Goal: Task Accomplishment & Management: Use online tool/utility

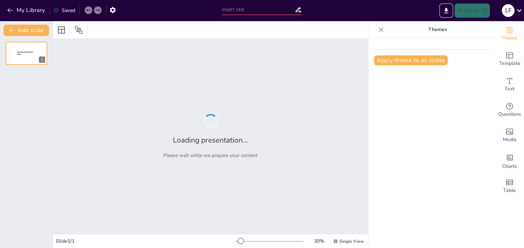
type input "La Interacción entre Herramientas y Necesidades Humanas: Un Enfoque Corporal"
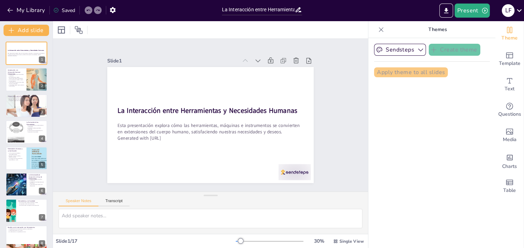
checkbox input "true"
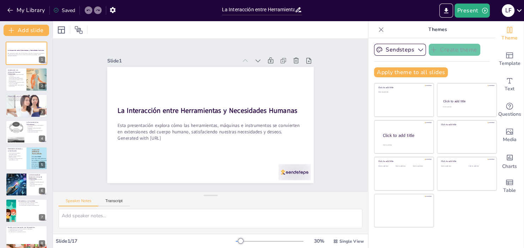
checkbox input "true"
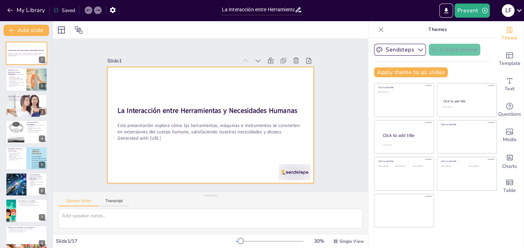
checkbox input "true"
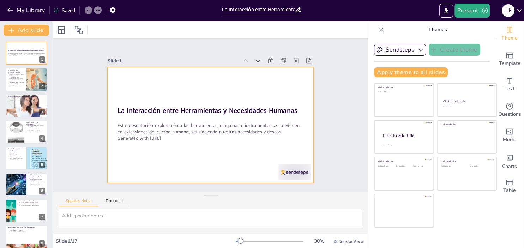
checkbox input "true"
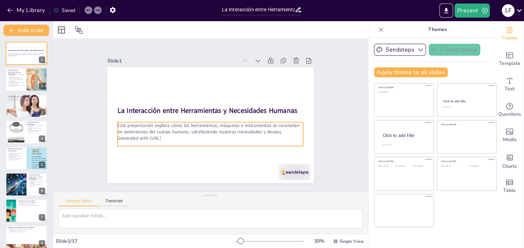
checkbox input "true"
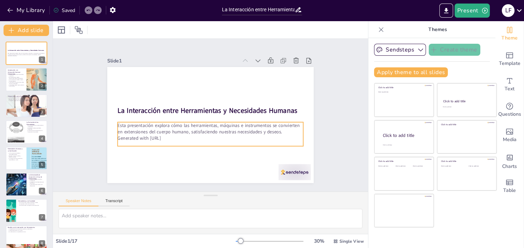
checkbox input "true"
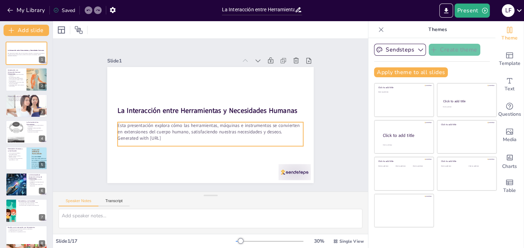
checkbox input "true"
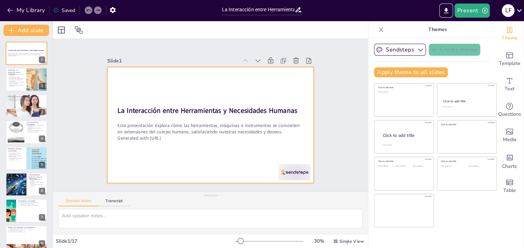
checkbox input "true"
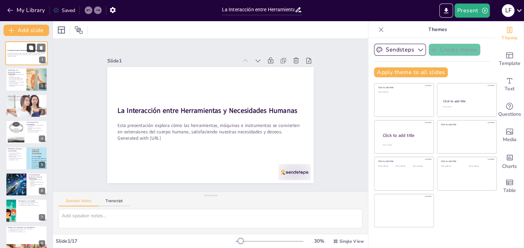
checkbox input "true"
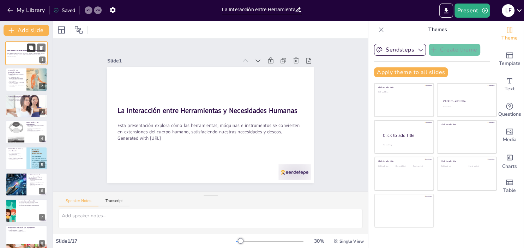
checkbox input "true"
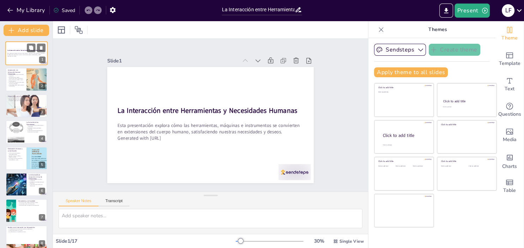
checkbox input "true"
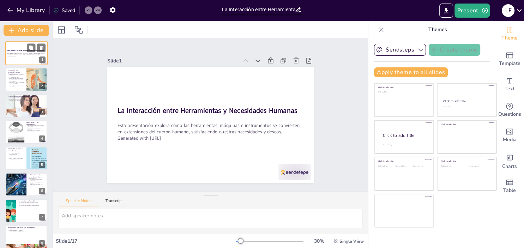
checkbox input "true"
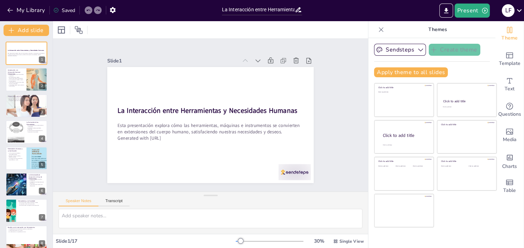
checkbox input "true"
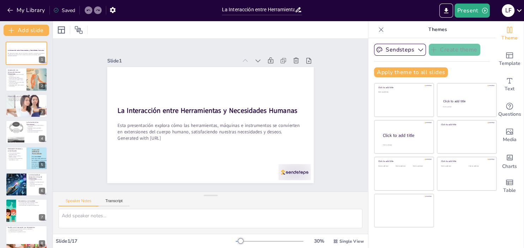
checkbox input "true"
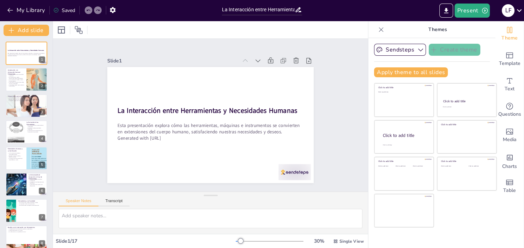
checkbox input "true"
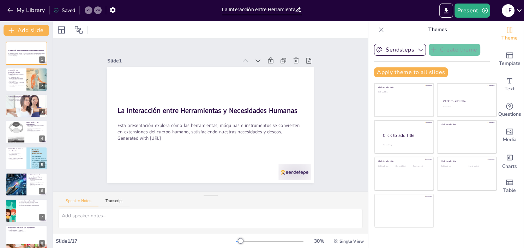
checkbox input "true"
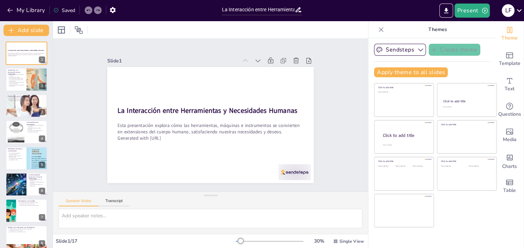
checkbox input "true"
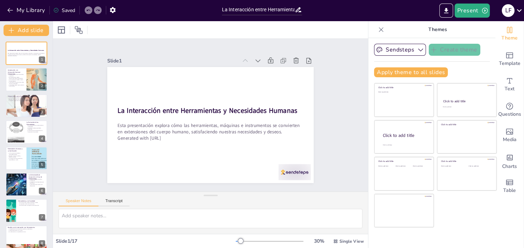
checkbox input "true"
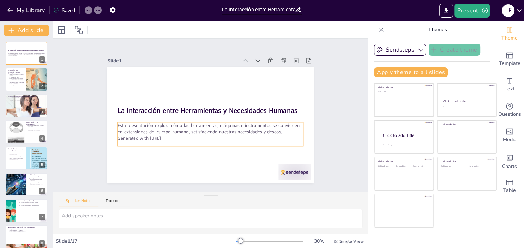
checkbox input "true"
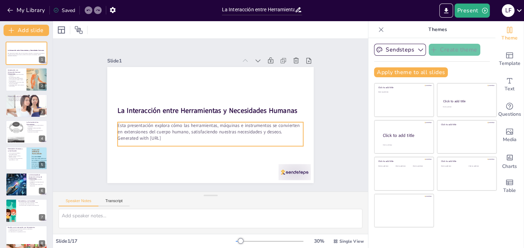
checkbox input "true"
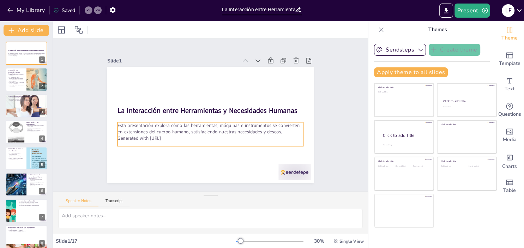
checkbox input "true"
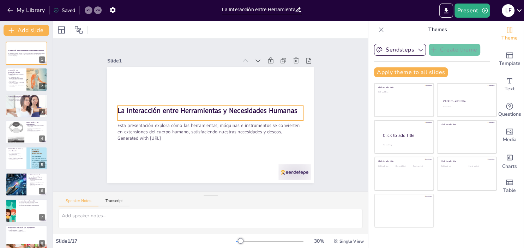
checkbox input "true"
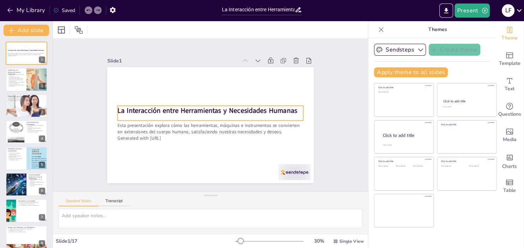
checkbox input "true"
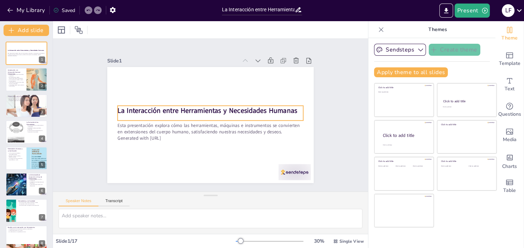
checkbox input "true"
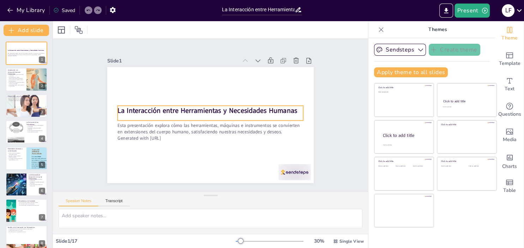
checkbox input "true"
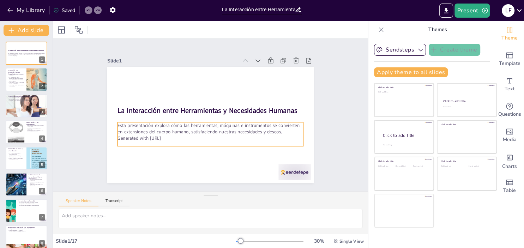
checkbox input "true"
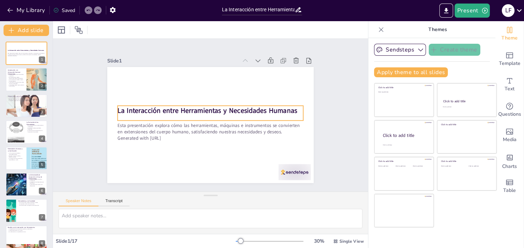
checkbox input "true"
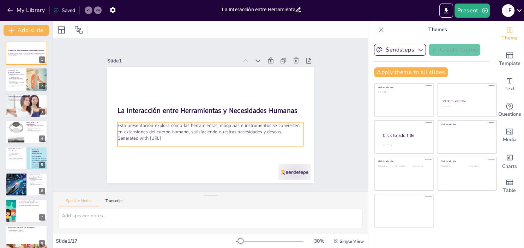
checkbox input "true"
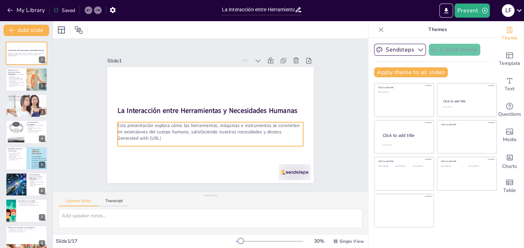
checkbox input "true"
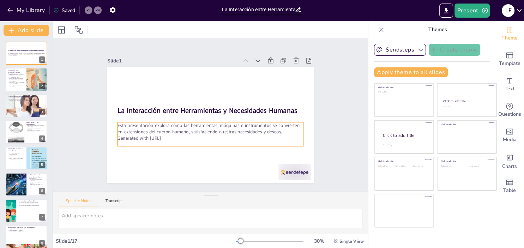
checkbox input "true"
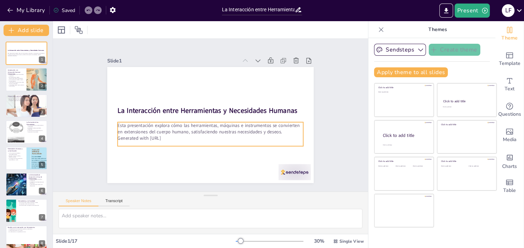
checkbox input "true"
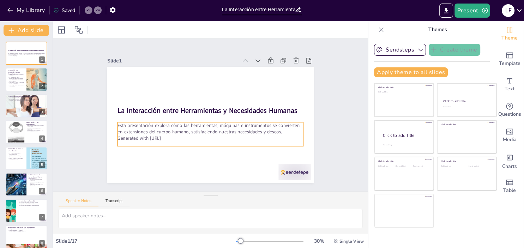
checkbox input "true"
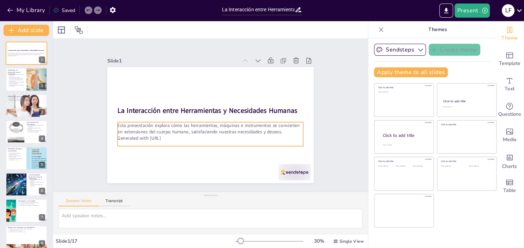
checkbox input "true"
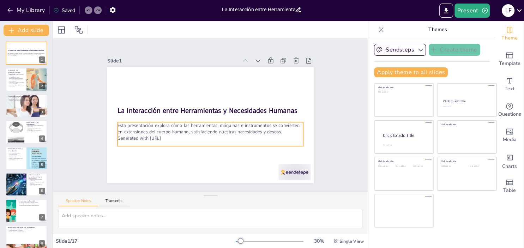
checkbox input "true"
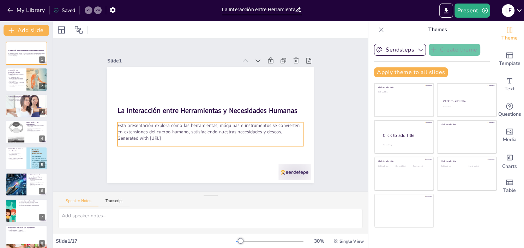
checkbox input "true"
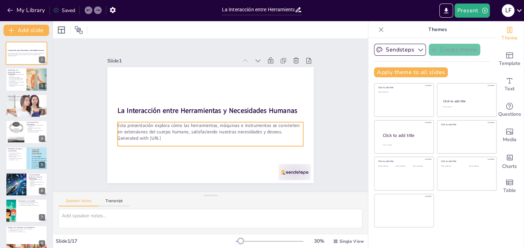
checkbox input "true"
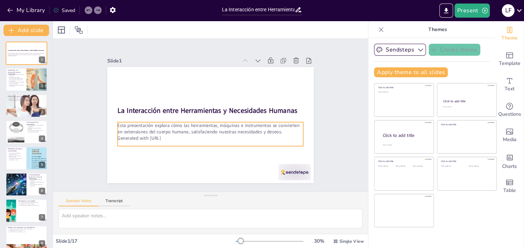
checkbox input "true"
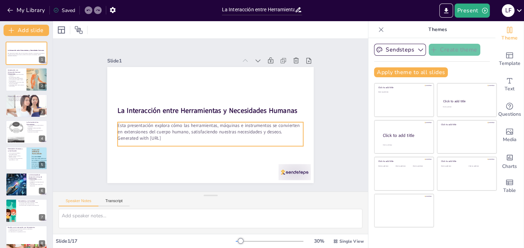
checkbox input "true"
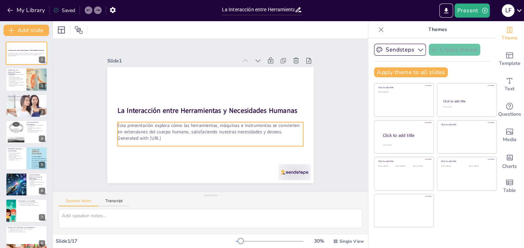
checkbox input "true"
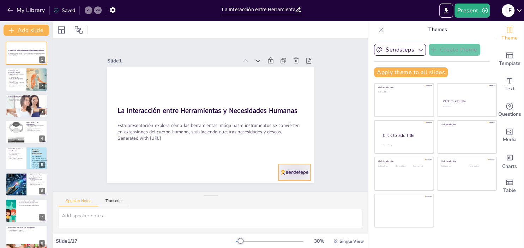
checkbox input "true"
click at [276, 47] on div at bounding box center [268, 31] width 16 height 32
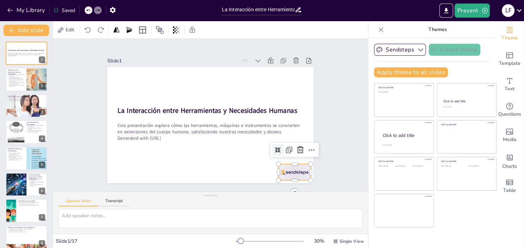
checkbox input "true"
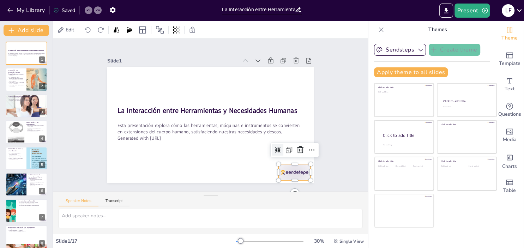
checkbox input "true"
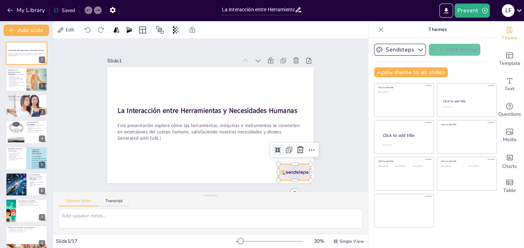
checkbox input "true"
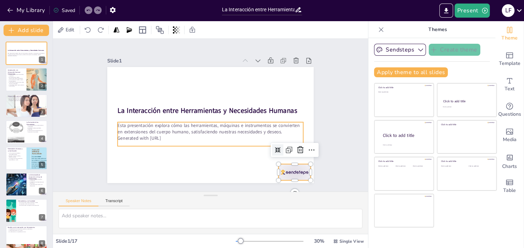
checkbox input "true"
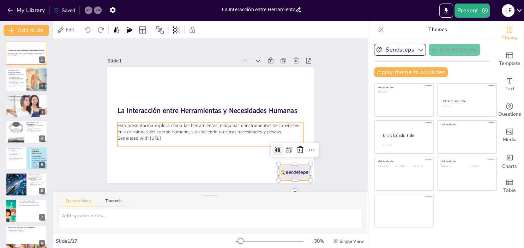
checkbox input "true"
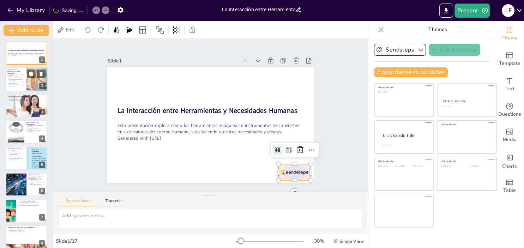
click at [36, 83] on div at bounding box center [37, 80] width 36 height 24
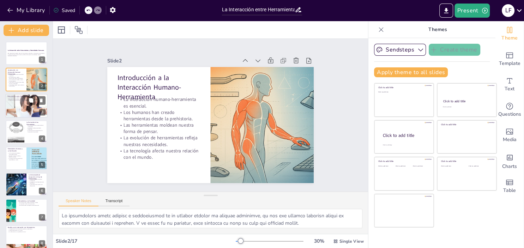
click at [23, 101] on div at bounding box center [27, 106] width 56 height 24
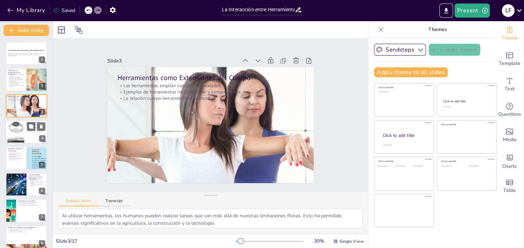
click at [20, 128] on div at bounding box center [15, 132] width 33 height 22
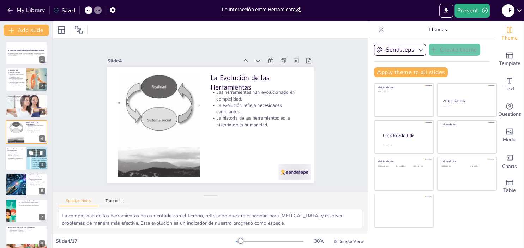
click at [20, 153] on p "Las herramientas satisfacen necesidades básicas." at bounding box center [15, 154] width 17 height 2
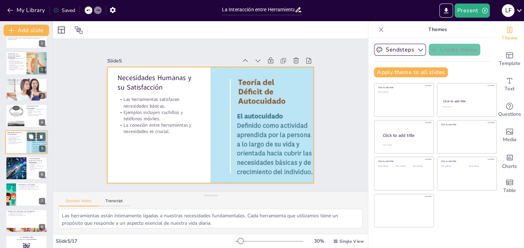
click at [20, 153] on div at bounding box center [26, 142] width 42 height 24
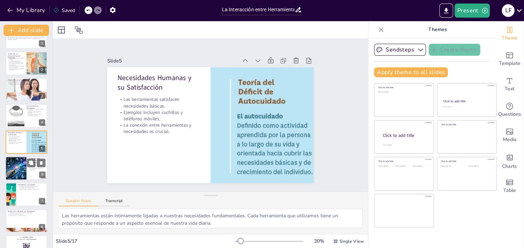
click at [21, 167] on div at bounding box center [16, 168] width 42 height 24
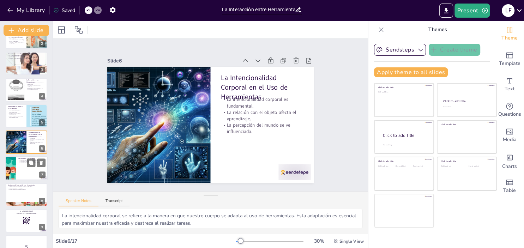
click at [20, 167] on div at bounding box center [26, 169] width 42 height 24
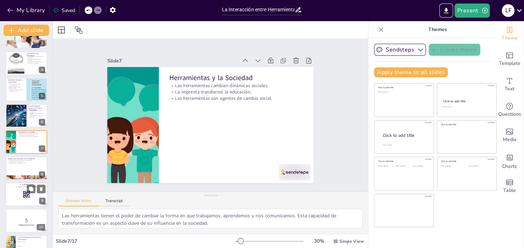
click at [24, 191] on rect at bounding box center [27, 195] width 8 height 8
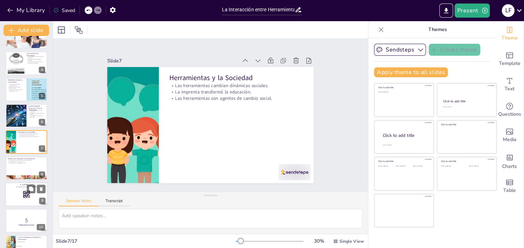
scroll to position [121, 0]
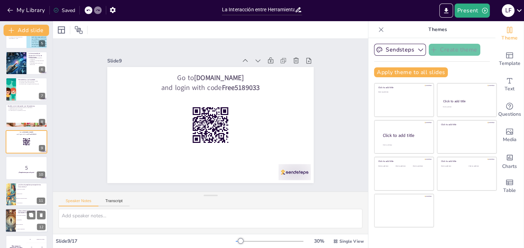
click at [25, 219] on li "No tiene efecto" at bounding box center [32, 220] width 32 height 5
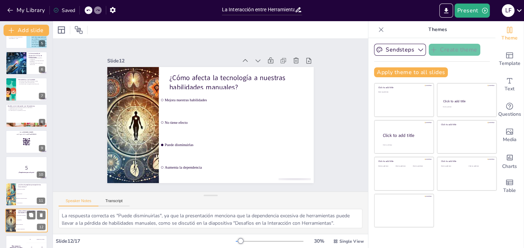
scroll to position [200, 0]
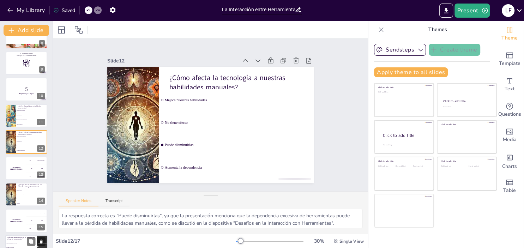
click at [23, 240] on div "¿Cómo podemos encontrar un equilibrio en el uso de herramientas?" at bounding box center [21, 238] width 28 height 5
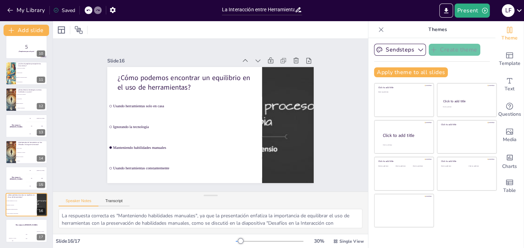
drag, startPoint x: 56, startPoint y: 228, endPoint x: 59, endPoint y: 174, distance: 53.7
click at [59, 174] on div "Slide 1 La Interacción entre Herramientas y Necesidades Humanas Esta presentaci…" at bounding box center [210, 136] width 315 height 195
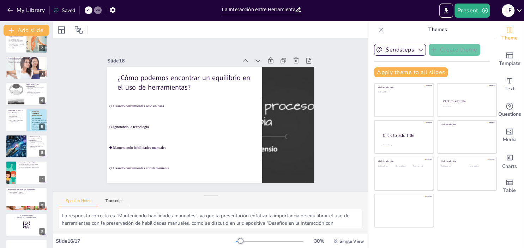
scroll to position [0, 0]
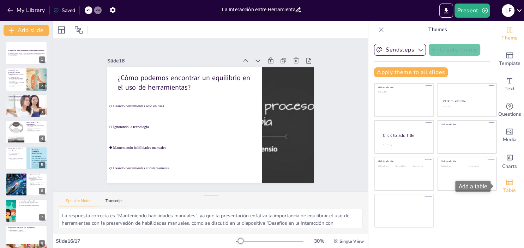
drag, startPoint x: 524, startPoint y: 50, endPoint x: 524, endPoint y: 193, distance: 142.7
click at [524, 193] on div "Theme Template Text Questions Media Charts Table" at bounding box center [510, 134] width 29 height 227
click at [29, 77] on button at bounding box center [31, 74] width 8 height 8
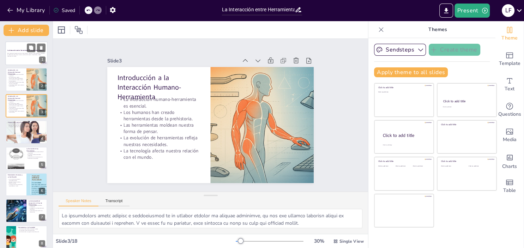
click at [22, 58] on div at bounding box center [26, 53] width 42 height 24
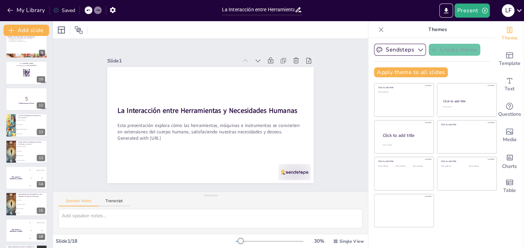
scroll to position [228, 0]
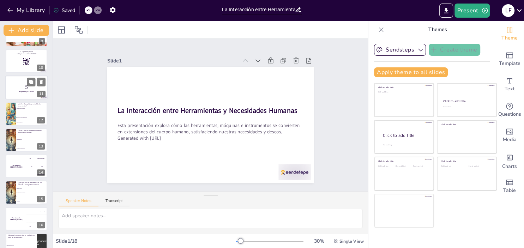
click at [26, 89] on p "5" at bounding box center [26, 87] width 38 height 8
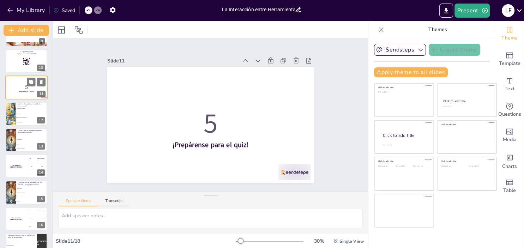
scroll to position [174, 0]
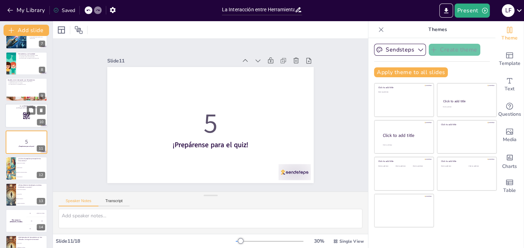
click at [22, 113] on div at bounding box center [26, 116] width 42 height 24
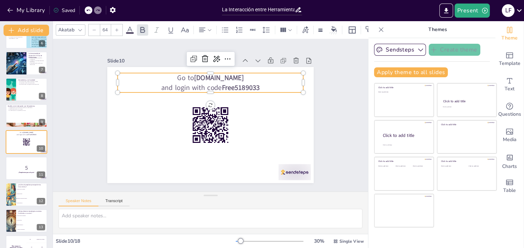
click at [218, 88] on p "and login with code Free5189033" at bounding box center [229, 95] width 144 height 132
click at [218, 88] on p "and login with code Free5189033" at bounding box center [219, 89] width 180 height 67
click at [218, 88] on p "and login with code Free5189033" at bounding box center [225, 91] width 166 height 101
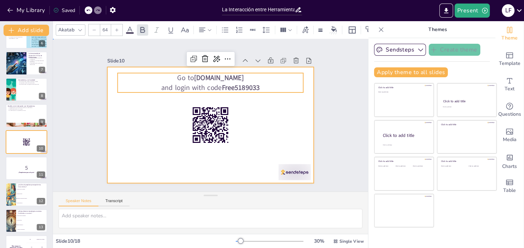
click at [259, 132] on div at bounding box center [201, 115] width 116 height 207
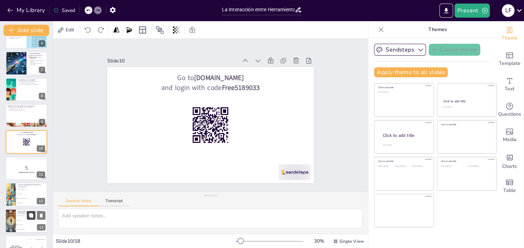
click at [31, 215] on icon at bounding box center [31, 215] width 4 height 4
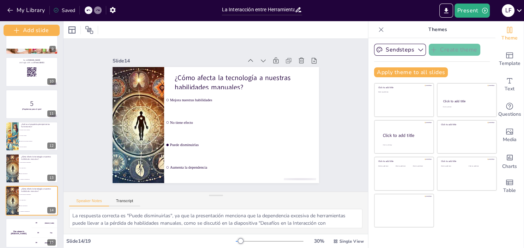
scroll to position [295, 0]
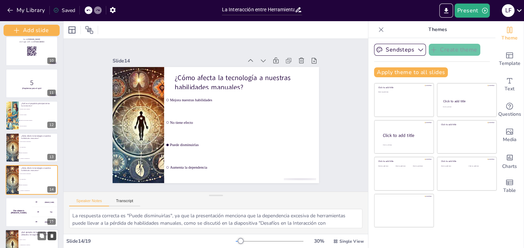
drag, startPoint x: 52, startPoint y: 201, endPoint x: 54, endPoint y: 235, distance: 34.7
click at [54, 235] on div "Add slide La Interacción entre Herramientas y Necesidades Humanas Esta presenta…" at bounding box center [32, 134] width 64 height 227
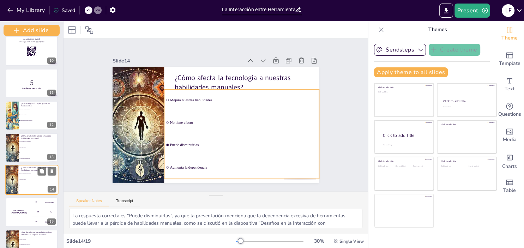
click at [37, 185] on span "Puede disminuirlas" at bounding box center [39, 185] width 38 height 1
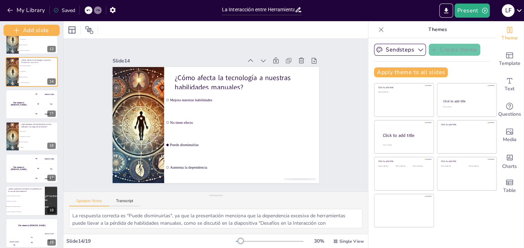
scroll to position [408, 0]
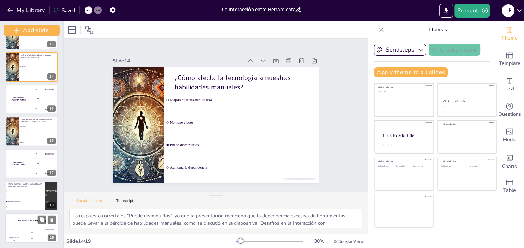
click at [33, 225] on div "The winner is [PERSON_NAME]" at bounding box center [31, 220] width 53 height 15
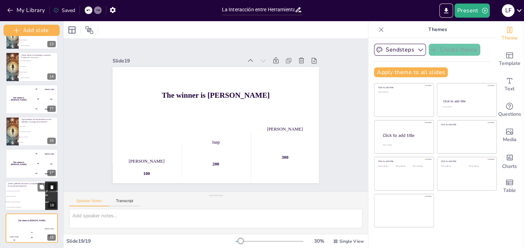
click at [40, 198] on li "Ignorando la tecnología" at bounding box center [25, 196] width 40 height 5
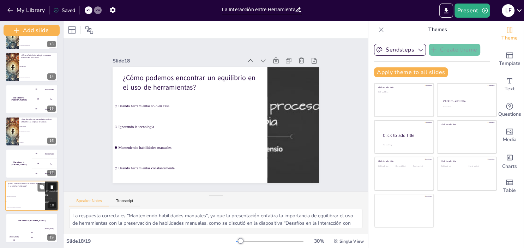
click at [40, 198] on li "Ignorando la tecnología" at bounding box center [25, 196] width 40 height 5
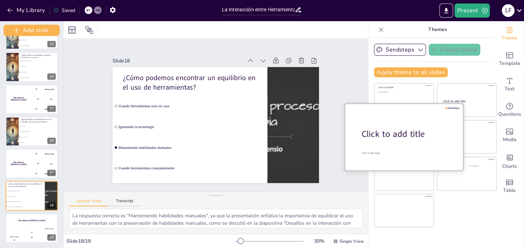
click at [385, 137] on div "Click to add title" at bounding box center [407, 134] width 90 height 12
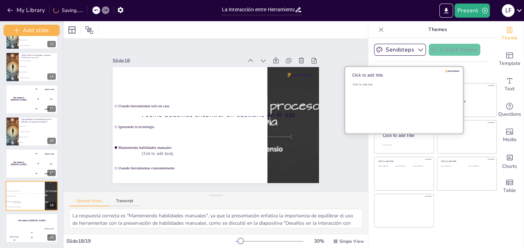
click at [413, 95] on div "Click to add text" at bounding box center [403, 105] width 101 height 44
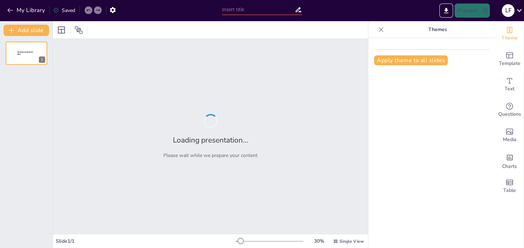
type input "Análisis de la Delegación de Funciones en Herramientas y Maquinarias: Un Enfoqu…"
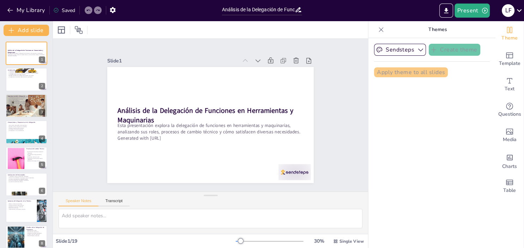
checkbox input "true"
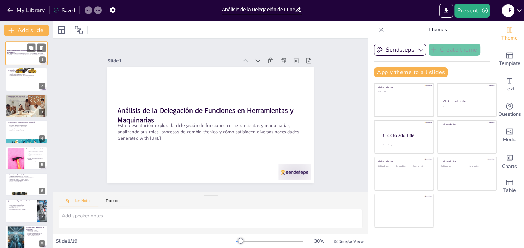
checkbox input "true"
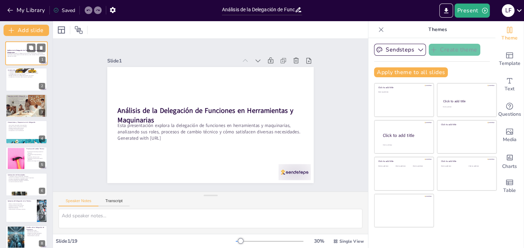
checkbox input "true"
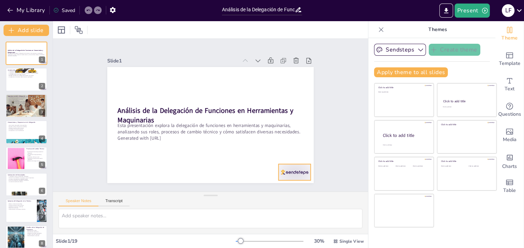
checkbox input "true"
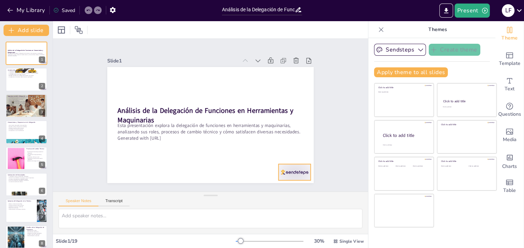
checkbox input "true"
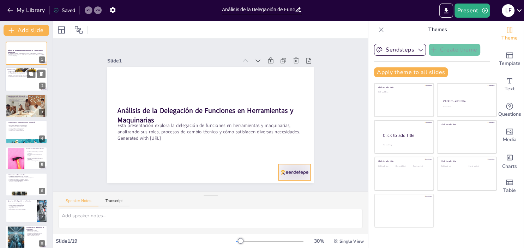
checkbox input "true"
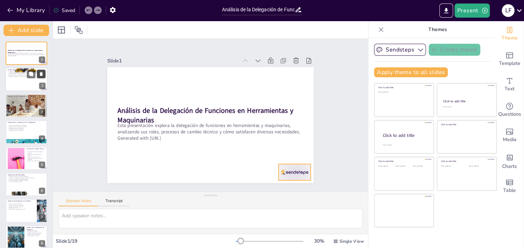
checkbox input "true"
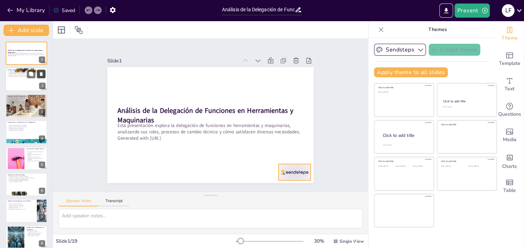
checkbox input "true"
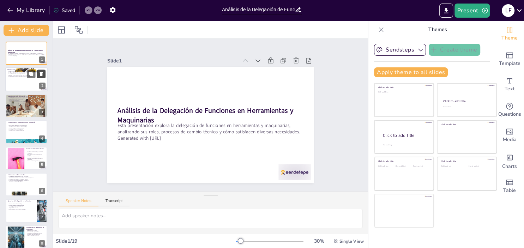
click at [40, 71] on button at bounding box center [41, 74] width 8 height 8
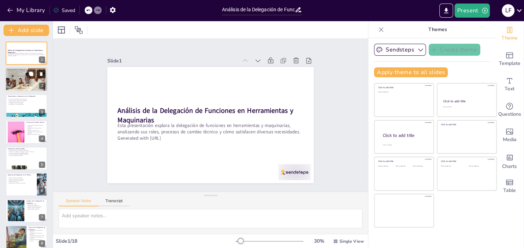
checkbox input "true"
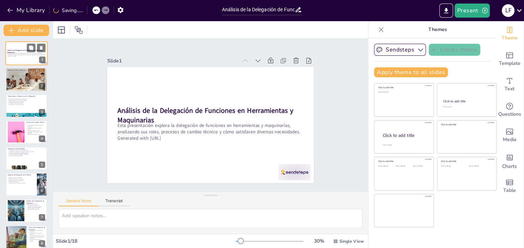
checkbox input "true"
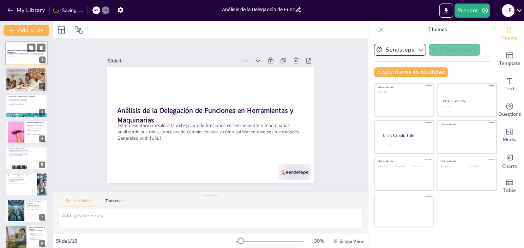
checkbox input "true"
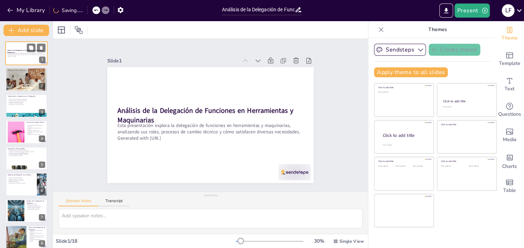
checkbox input "true"
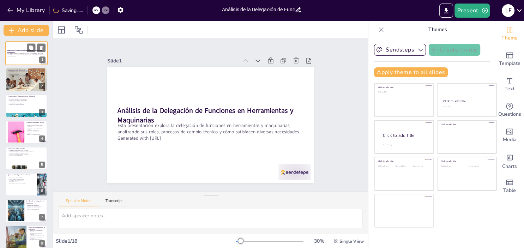
checkbox input "true"
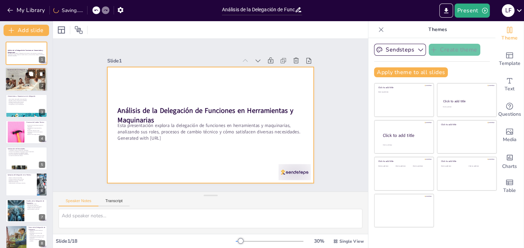
checkbox input "true"
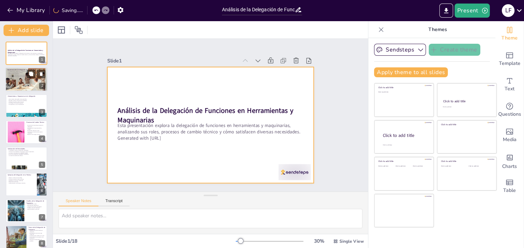
checkbox input "true"
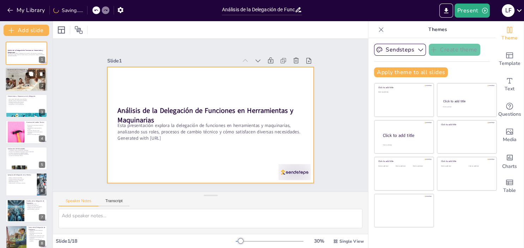
checkbox input "true"
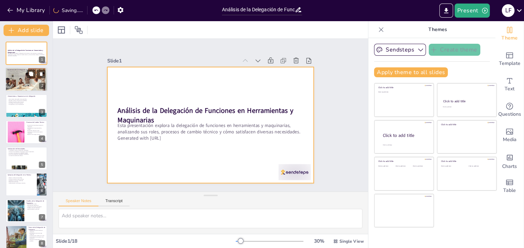
checkbox input "true"
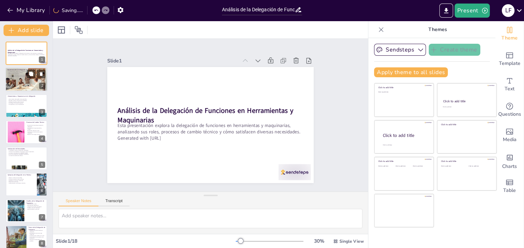
checkbox input "true"
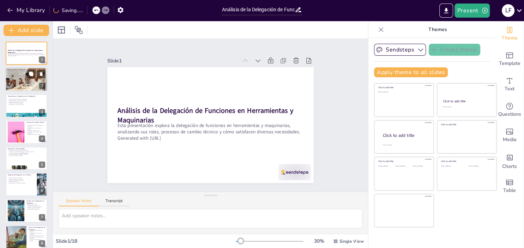
click at [20, 78] on div at bounding box center [26, 80] width 42 height 24
type textarea "La competitividad en el mercado actual depende en gran medida de la capacidad d…"
checkbox input "true"
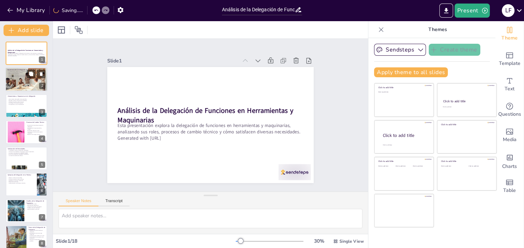
checkbox input "true"
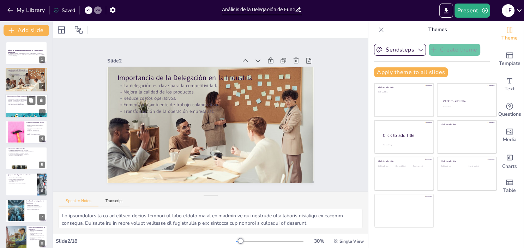
checkbox input "true"
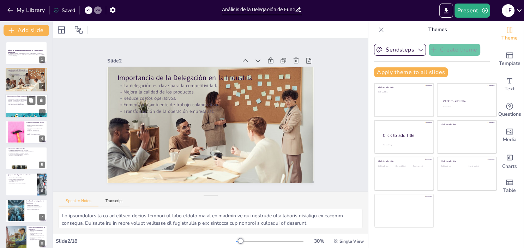
checkbox input "true"
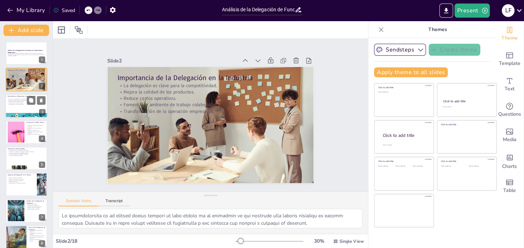
click at [20, 95] on div at bounding box center [26, 106] width 42 height 24
type textarea "Los roles específicos de las herramientas y maquinarias son esenciales para la …"
checkbox input "true"
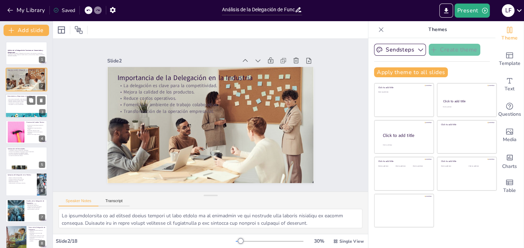
checkbox input "true"
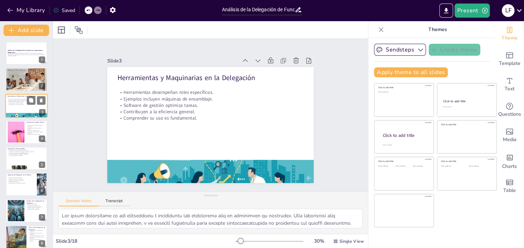
checkbox input "true"
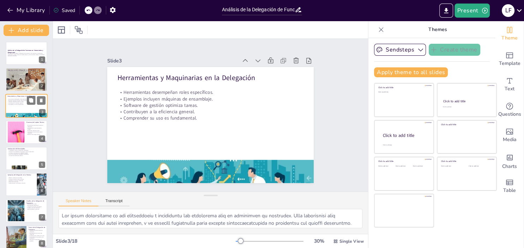
checkbox input "true"
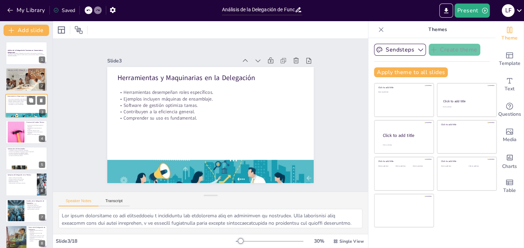
checkbox input "true"
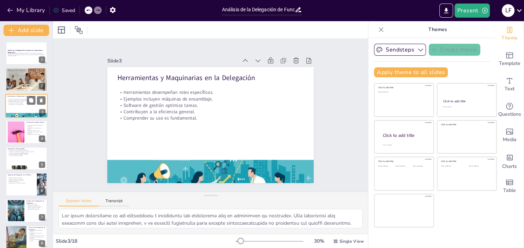
checkbox input "true"
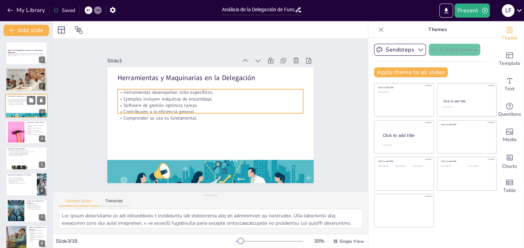
checkbox input "true"
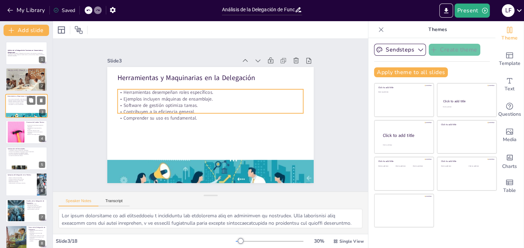
checkbox input "true"
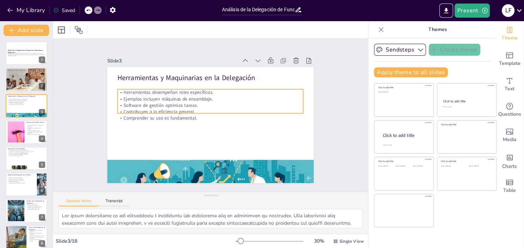
checkbox input "true"
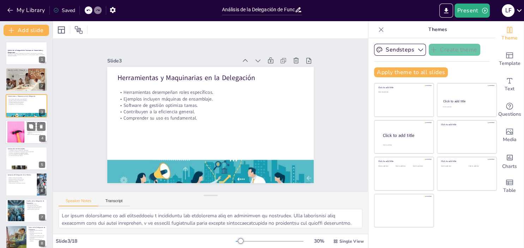
checkbox input "true"
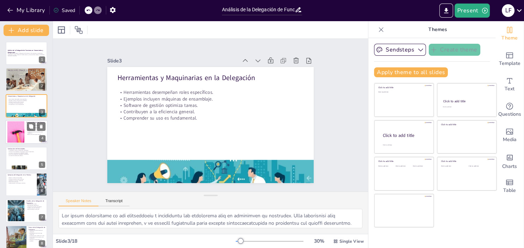
click at [13, 130] on div at bounding box center [15, 132] width 37 height 22
type textarea "La evolución de la tecnología es un factor determinante en la delegación de fun…"
checkbox input "true"
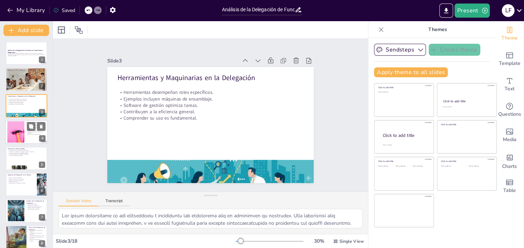
checkbox input "true"
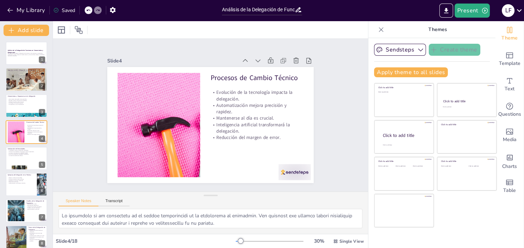
checkbox input "true"
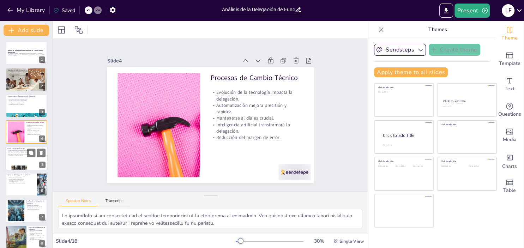
checkbox input "true"
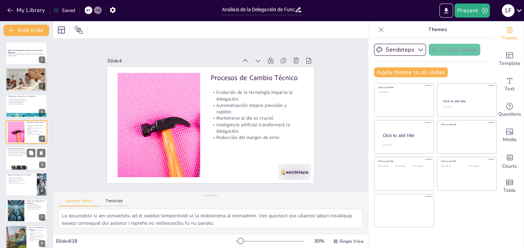
checkbox input "true"
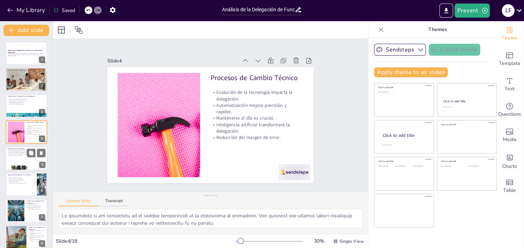
checkbox input "true"
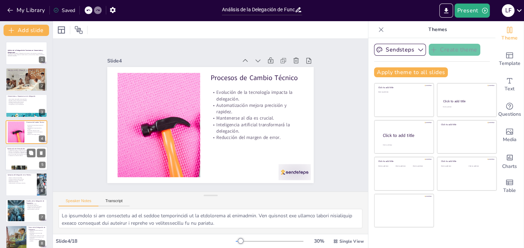
click at [17, 154] on p "Entorno de trabajo más saludable y equilibrado." at bounding box center [26, 154] width 38 height 1
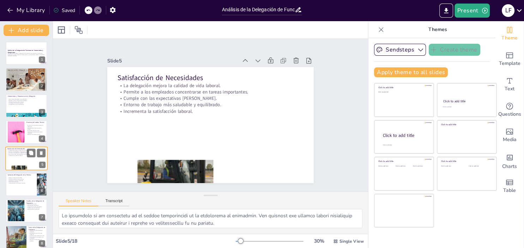
type textarea "La mejora en la calidad de vida laboral es un resultado directo de la delegació…"
checkbox input "true"
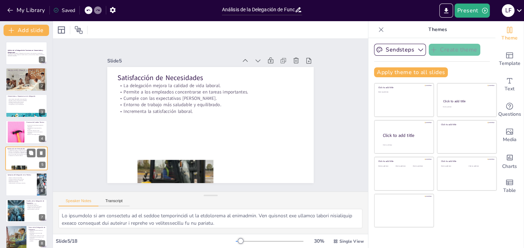
checkbox input "true"
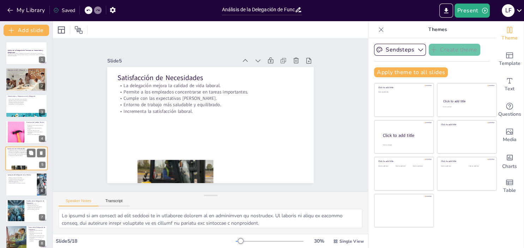
checkbox input "true"
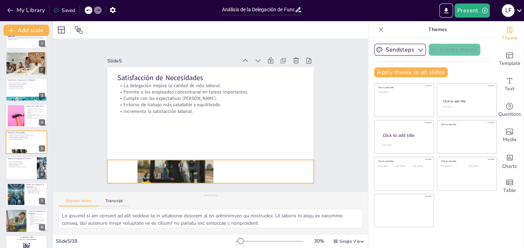
checkbox input "true"
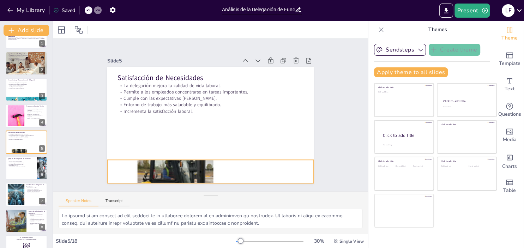
checkbox input "true"
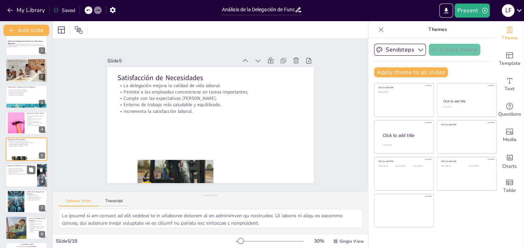
click at [18, 176] on div at bounding box center [26, 175] width 42 height 24
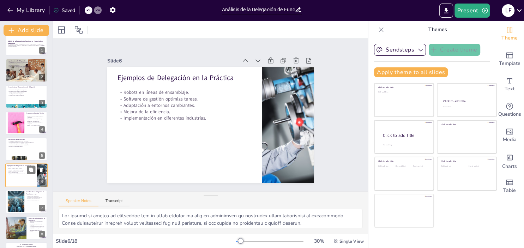
scroll to position [42, 0]
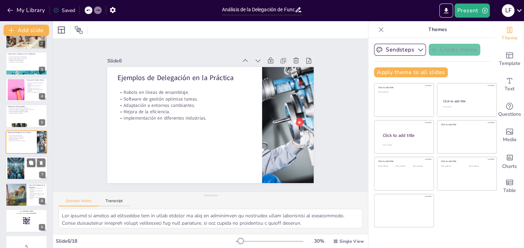
click at [28, 174] on div at bounding box center [26, 169] width 42 height 24
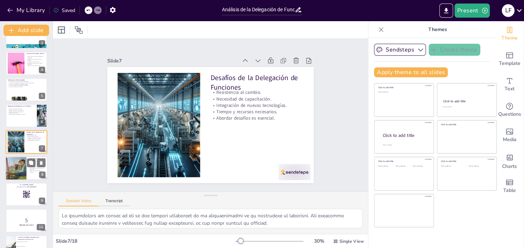
click at [29, 169] on p "Personalización más precisa en la producción." at bounding box center [37, 169] width 17 height 2
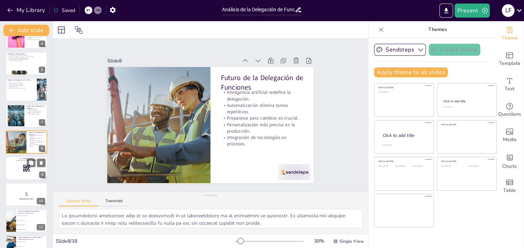
click at [16, 167] on div at bounding box center [26, 168] width 42 height 24
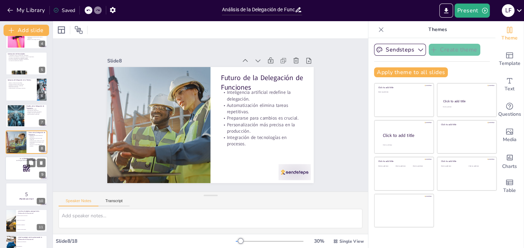
scroll to position [121, 0]
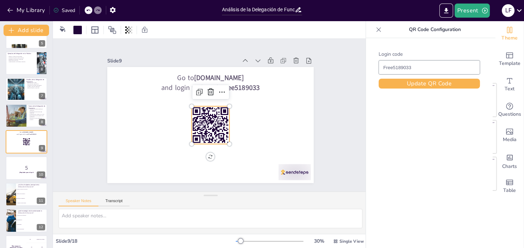
click at [210, 134] on rect at bounding box center [209, 133] width 2 height 1
click at [412, 85] on button "Update QR Code" at bounding box center [429, 84] width 101 height 10
click at [33, 167] on p "5" at bounding box center [26, 168] width 38 height 8
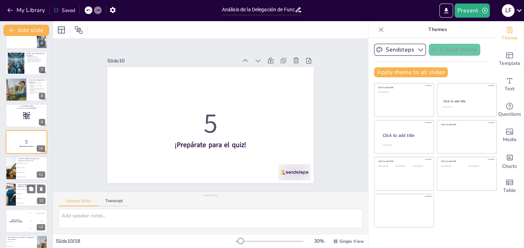
click at [20, 189] on li "Tecnología de la información" at bounding box center [32, 189] width 32 height 5
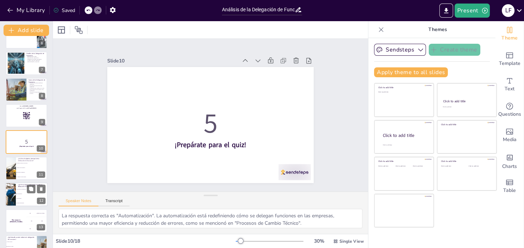
scroll to position [200, 0]
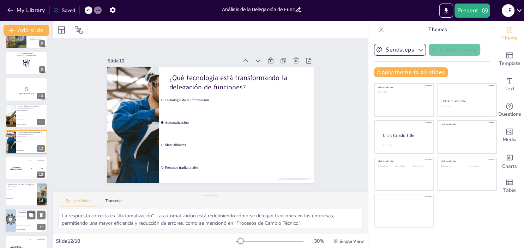
click at [23, 214] on div at bounding box center [26, 221] width 42 height 24
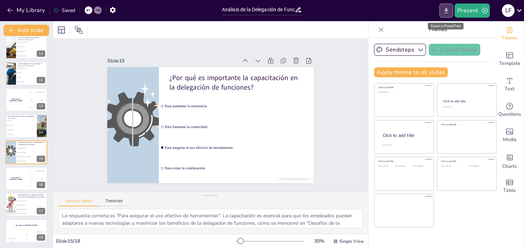
click at [447, 10] on icon "Export to PowerPoint" at bounding box center [446, 10] width 4 height 5
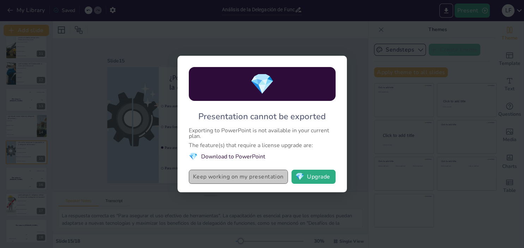
click at [263, 177] on button "Keep working on my presentation" at bounding box center [238, 177] width 99 height 14
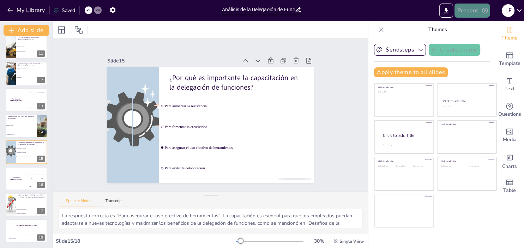
click at [484, 12] on icon "button" at bounding box center [485, 10] width 7 height 7
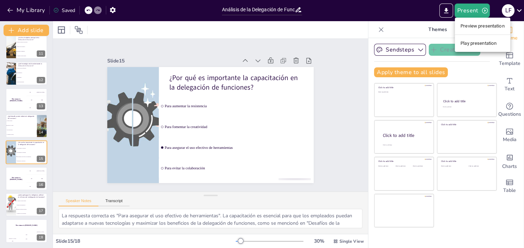
click at [447, 11] on div at bounding box center [262, 124] width 524 height 248
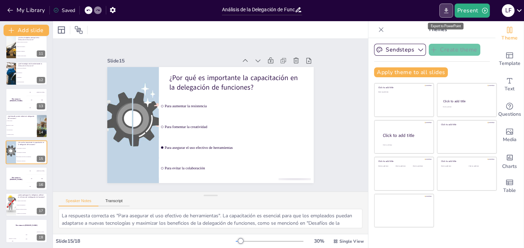
click at [447, 9] on icon "Export to PowerPoint" at bounding box center [446, 10] width 4 height 5
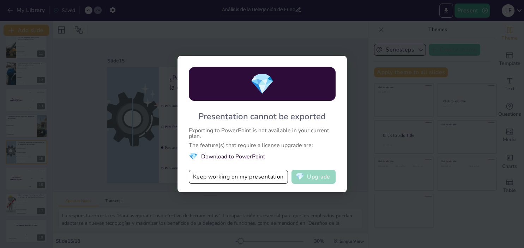
click at [319, 177] on button "💎 Upgrade" at bounding box center [314, 177] width 44 height 14
